Goal: Find specific page/section: Find specific page/section

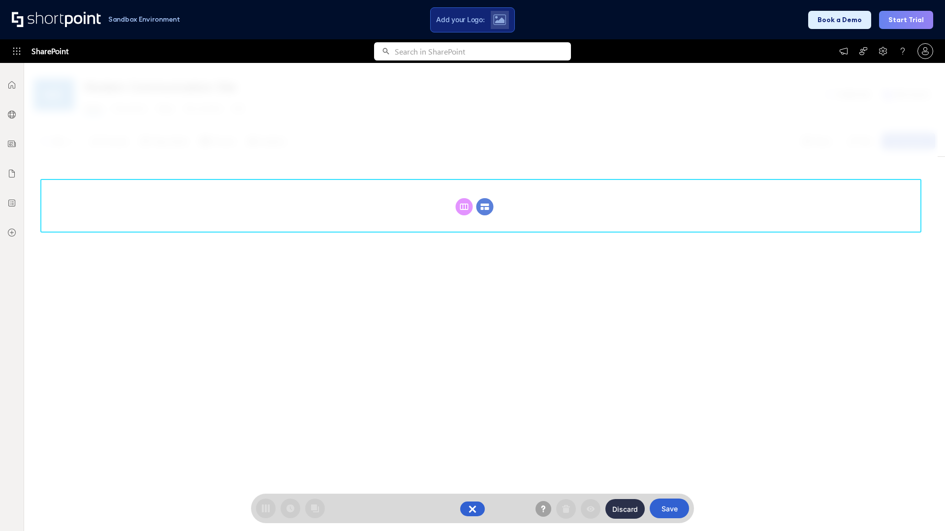
click at [485, 207] on circle at bounding box center [484, 206] width 17 height 17
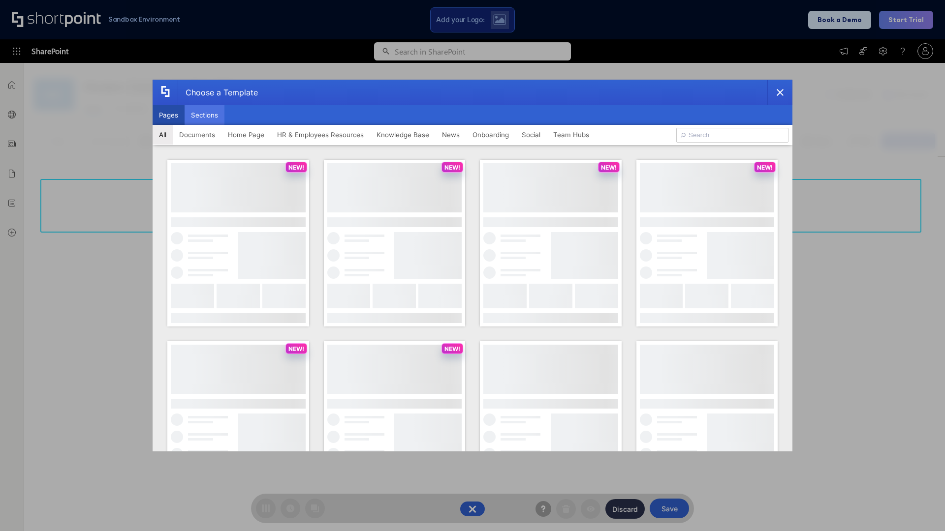
click at [204, 115] on button "Sections" at bounding box center [204, 115] width 40 height 20
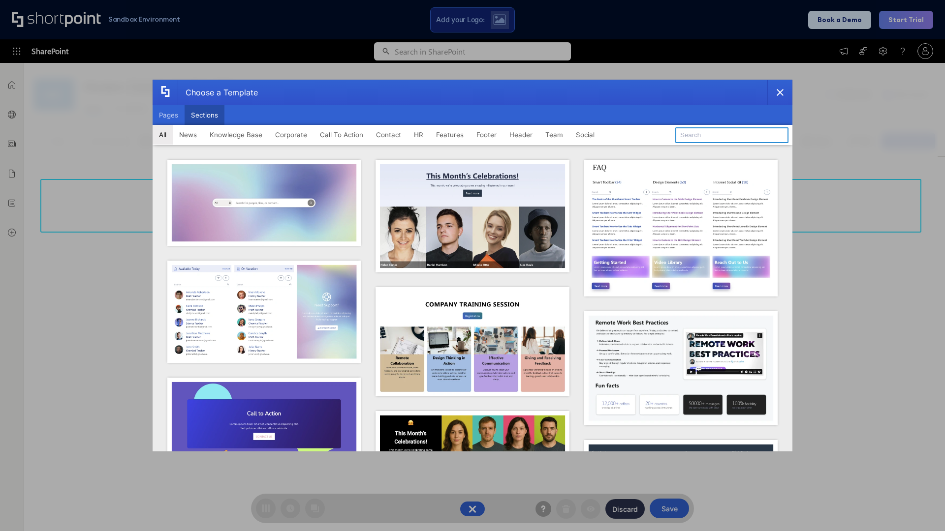
type input "Service Block 3"
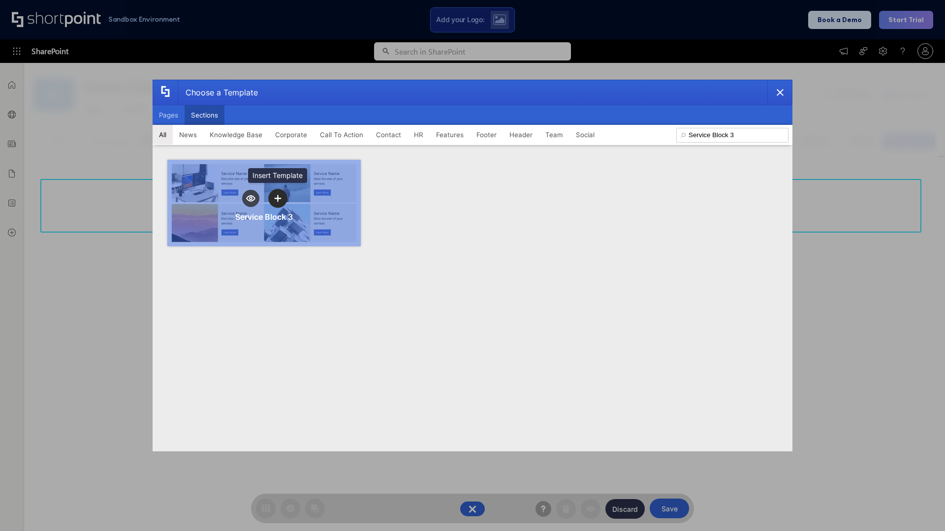
click at [277, 198] on icon "template selector" at bounding box center [277, 198] width 7 height 7
